Goal: Information Seeking & Learning: Learn about a topic

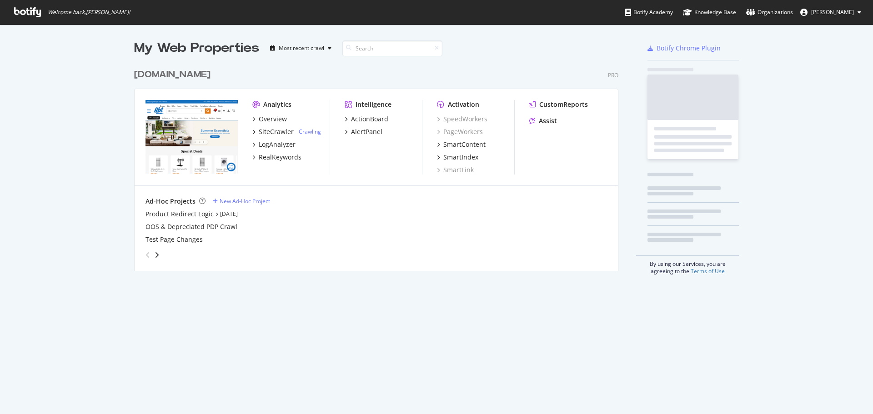
scroll to position [207, 485]
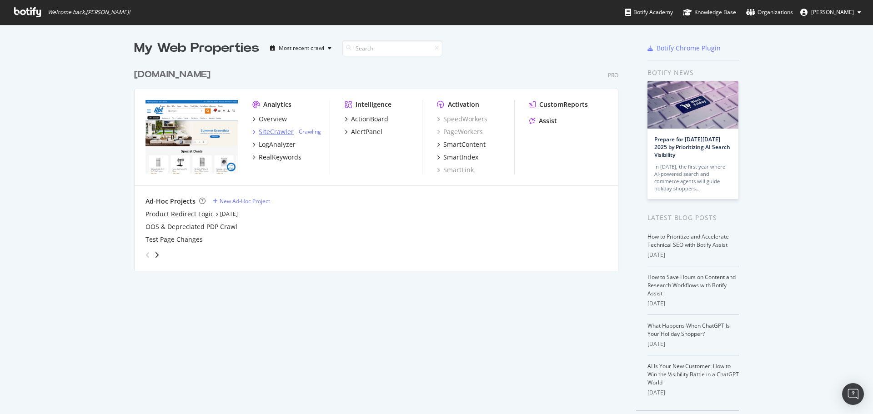
click at [261, 130] on div "SiteCrawler" at bounding box center [276, 131] width 35 height 9
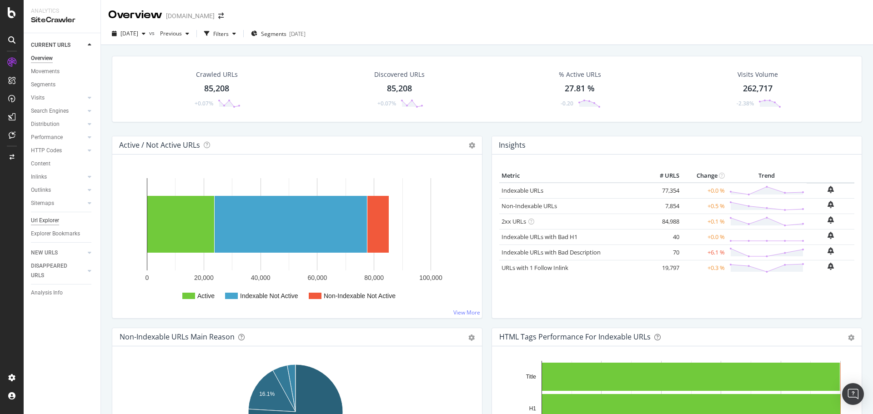
click at [45, 223] on div "Url Explorer" at bounding box center [45, 221] width 28 height 10
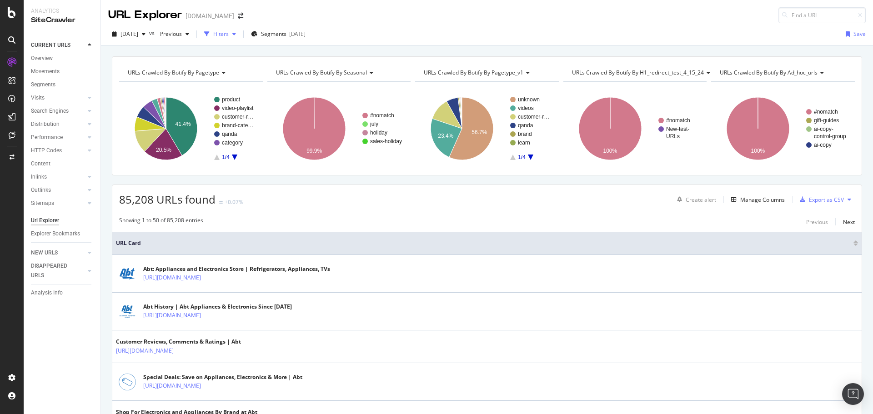
click at [229, 34] on div "Filters" at bounding box center [220, 34] width 15 height 8
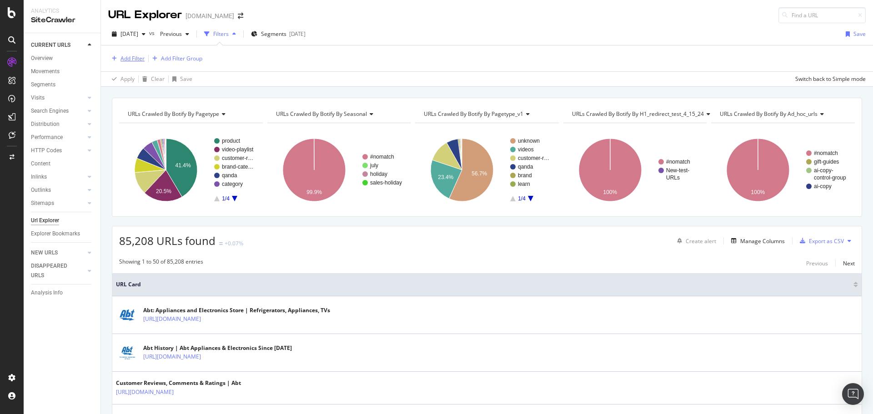
click at [125, 56] on div "Add Filter" at bounding box center [132, 59] width 24 height 8
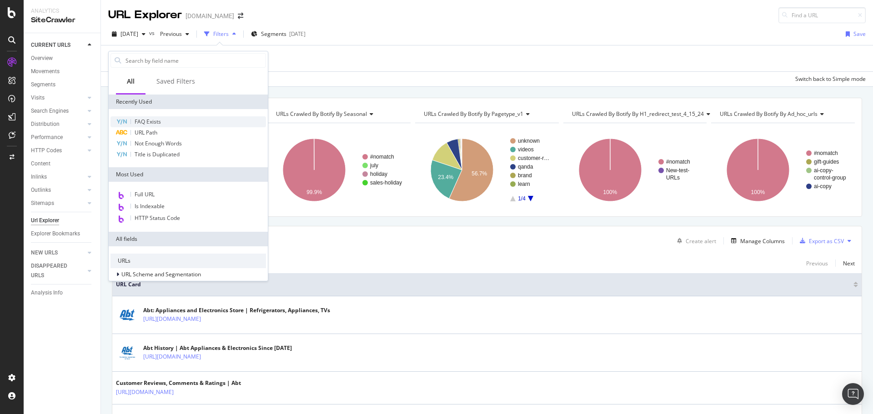
click at [154, 123] on span "FAQ Exists" at bounding box center [148, 122] width 26 height 8
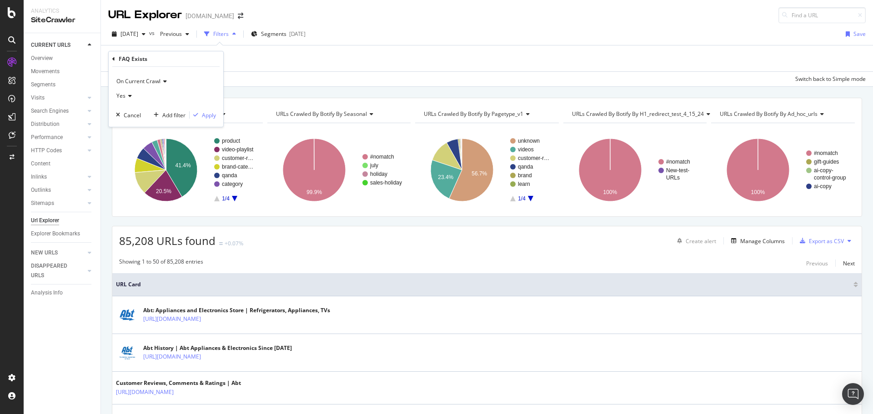
click at [126, 94] on icon at bounding box center [128, 95] width 6 height 5
click at [128, 123] on span "No" at bounding box center [123, 127] width 7 height 8
click at [200, 115] on div "button" at bounding box center [196, 114] width 12 height 5
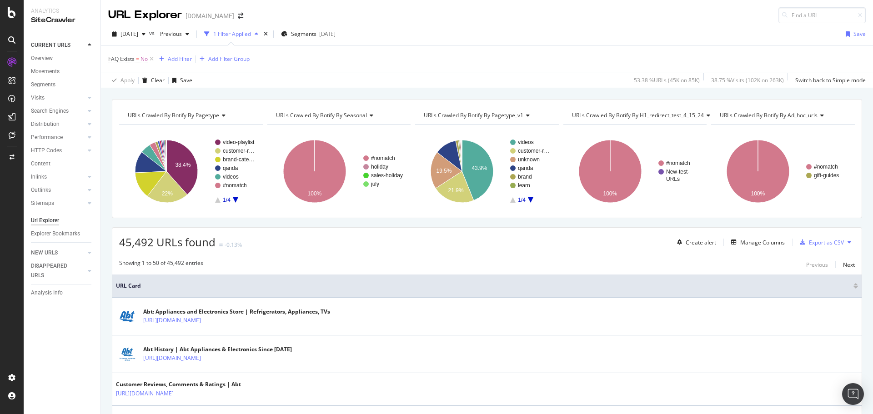
click at [179, 47] on div "FAQ Exists = No Add Filter Add Filter Group" at bounding box center [486, 58] width 757 height 27
click at [316, 31] on span "Segments" at bounding box center [303, 34] width 25 height 8
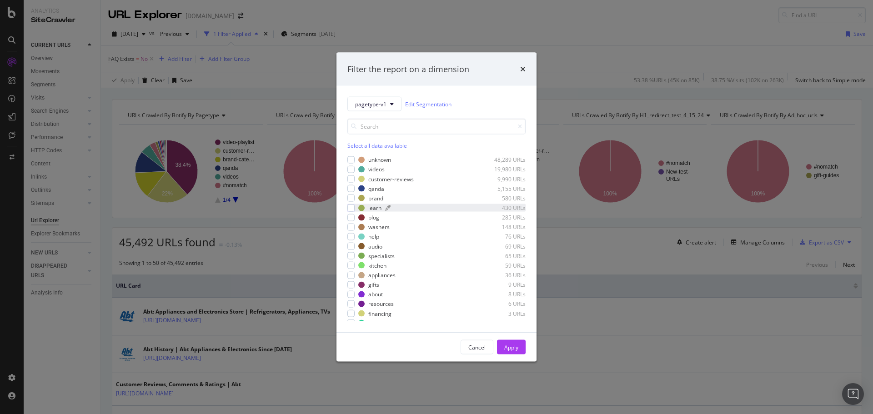
click at [370, 207] on div "learn" at bounding box center [374, 208] width 13 height 8
click at [506, 346] on div "Apply" at bounding box center [511, 347] width 14 height 8
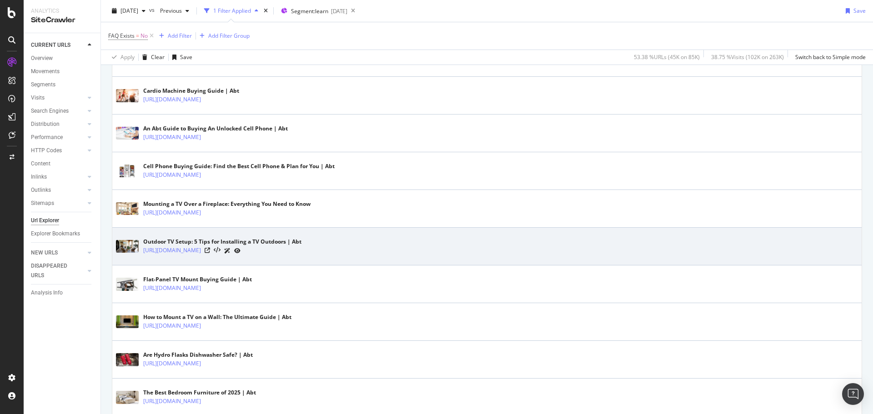
scroll to position [727, 0]
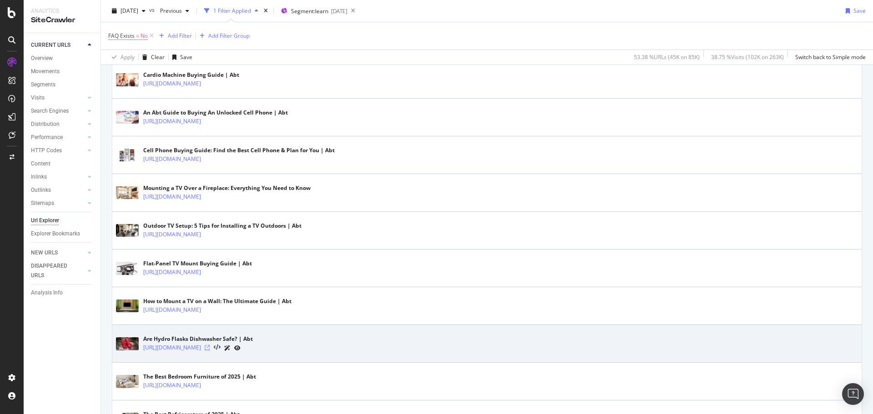
click at [210, 348] on icon at bounding box center [207, 347] width 5 height 5
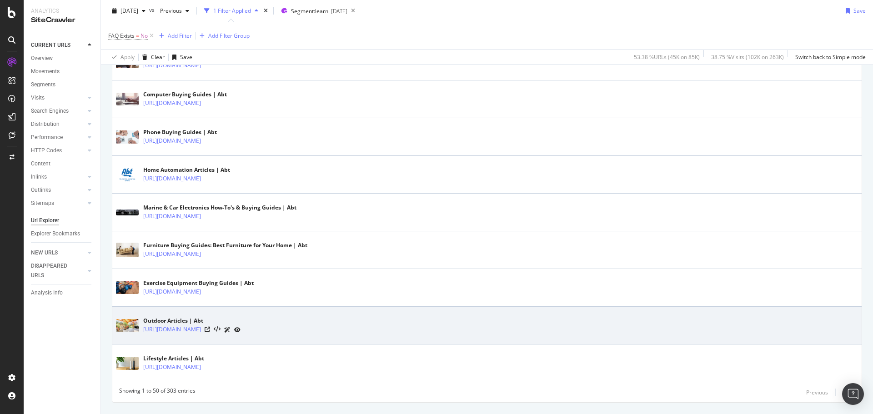
scroll to position [1823, 0]
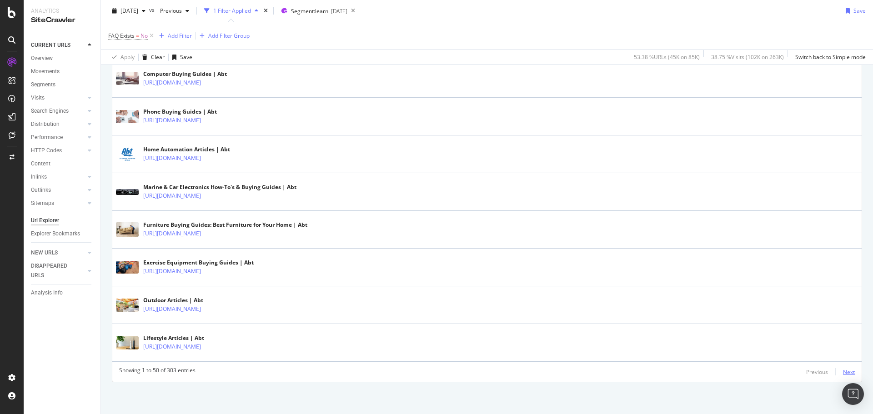
click at [843, 368] on div "Next" at bounding box center [849, 372] width 12 height 8
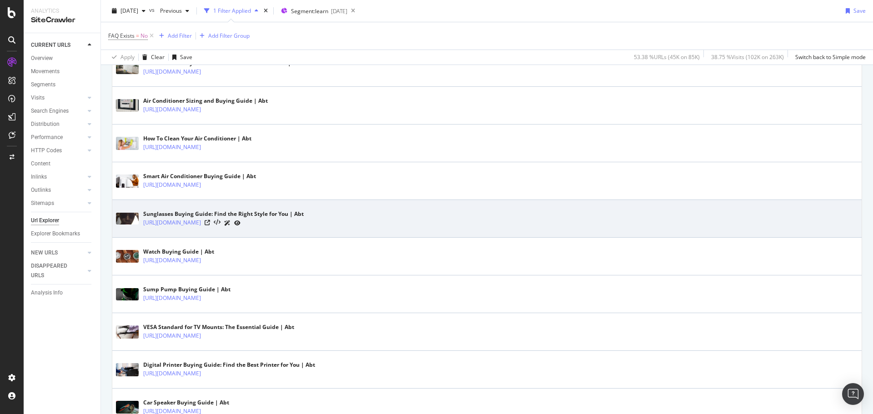
scroll to position [818, 0]
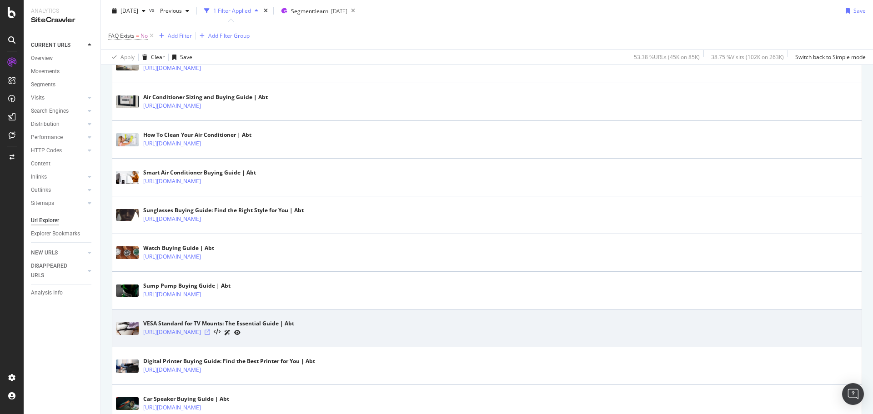
click at [210, 334] on icon at bounding box center [207, 332] width 5 height 5
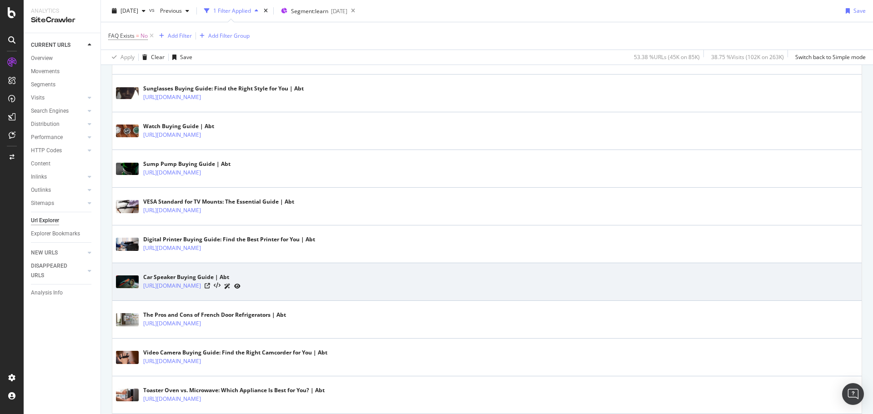
scroll to position [955, 0]
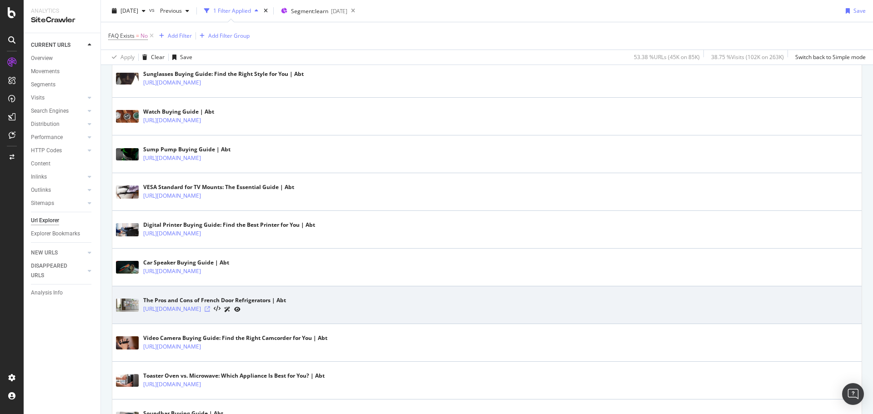
click at [210, 309] on icon at bounding box center [207, 308] width 5 height 5
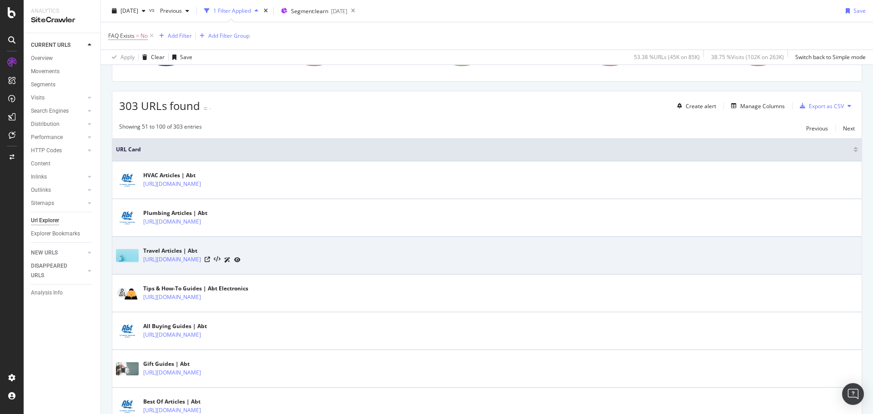
scroll to position [227, 0]
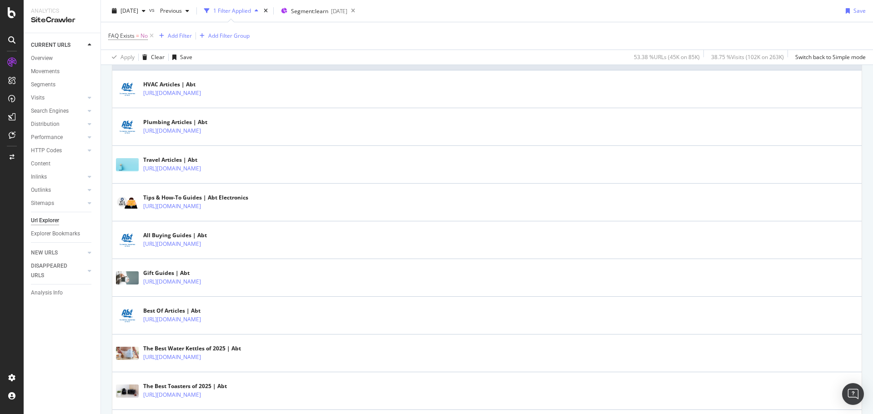
click at [447, 47] on div "FAQ Exists = No Add Filter Add Filter Group" at bounding box center [486, 35] width 757 height 27
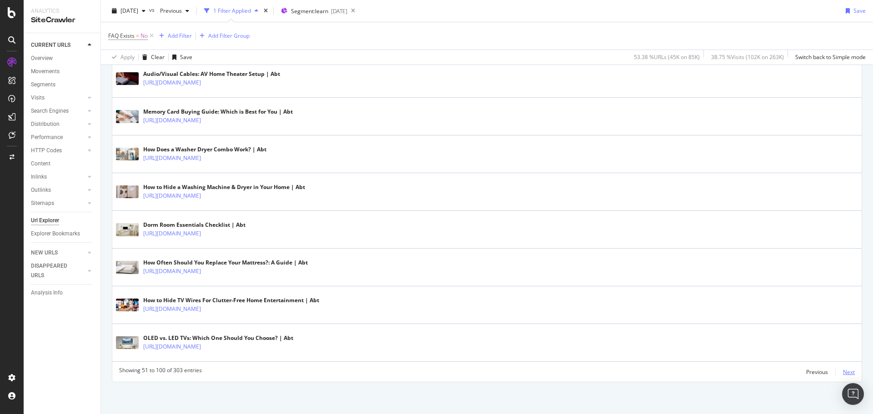
click at [844, 376] on div "Next" at bounding box center [849, 372] width 12 height 8
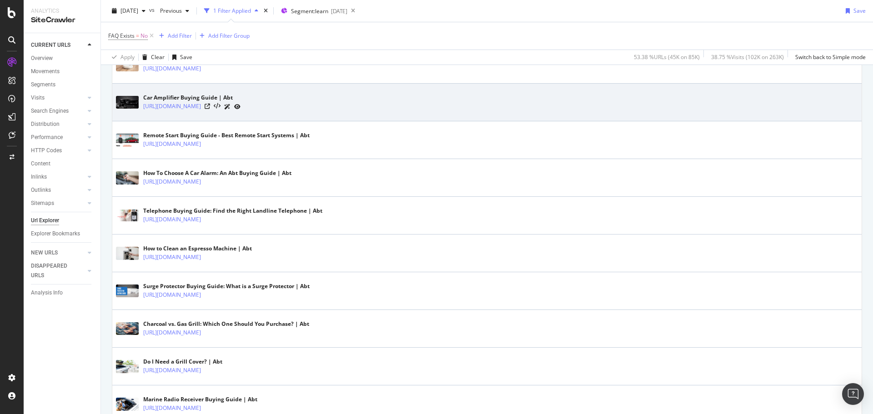
scroll to position [1546, 0]
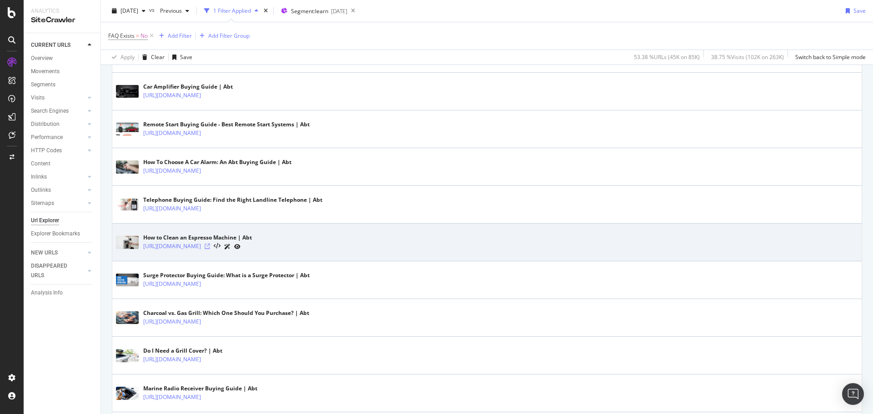
click at [210, 245] on icon at bounding box center [207, 246] width 5 height 5
